Goal: Navigation & Orientation: Find specific page/section

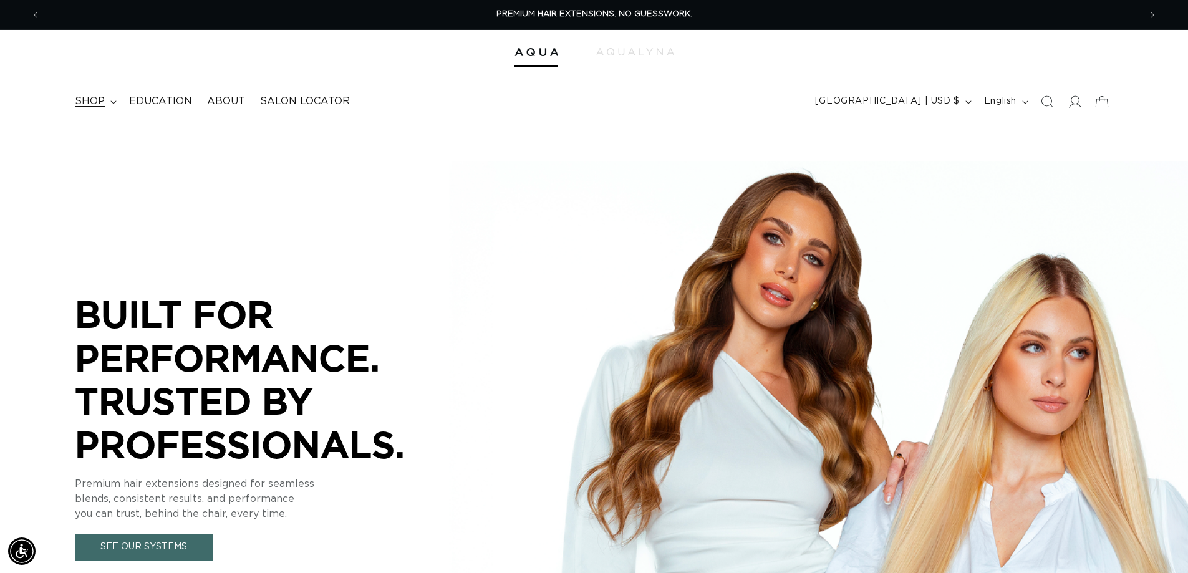
click at [89, 97] on span "shop" at bounding box center [90, 101] width 30 height 13
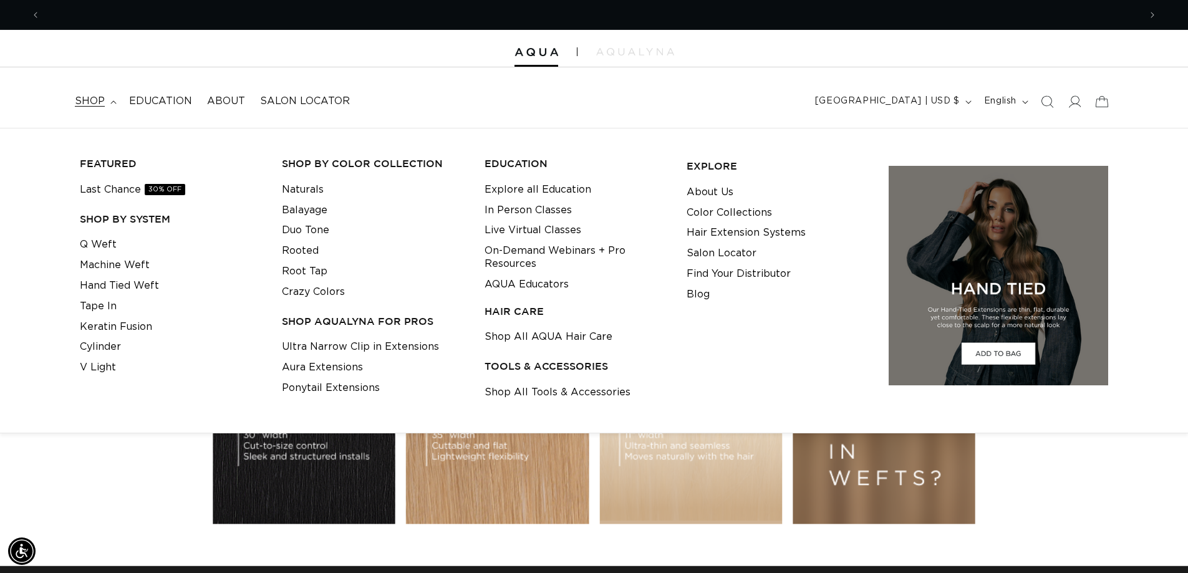
scroll to position [0, 2200]
click at [140, 478] on div "BUILT FOR  PERFORMANCE. TRUSTED BY PROFESSIONALS. Premium hair extensions desig…" at bounding box center [594, 408] width 1188 height 561
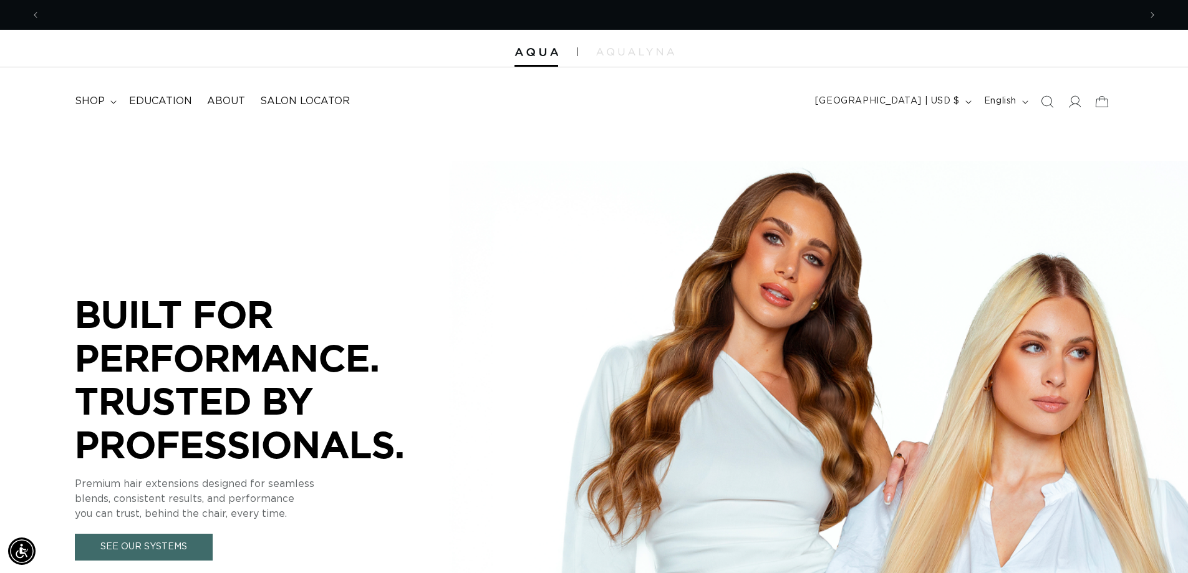
scroll to position [0, 0]
